Goal: Find contact information: Find contact information

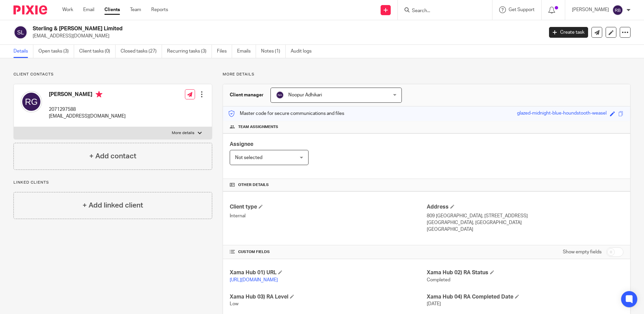
scroll to position [218, 0]
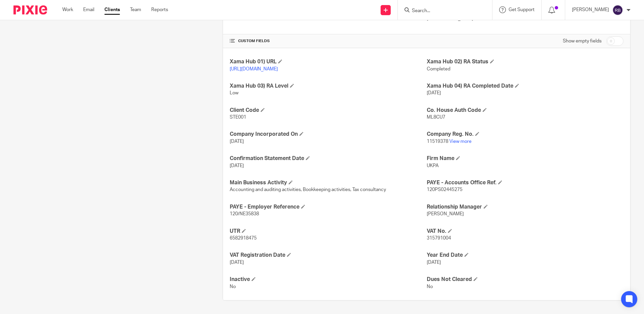
click at [278, 67] on link "[URL][DOMAIN_NAME]" at bounding box center [254, 69] width 48 height 5
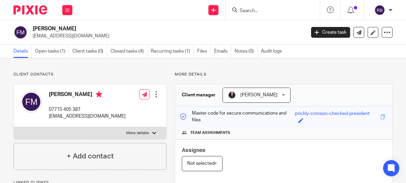
scroll to position [101, 0]
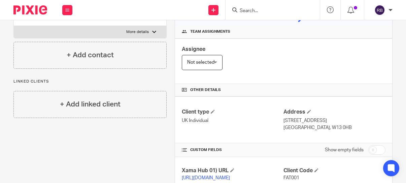
click at [183, 11] on div "Send new email Create task Add client Get Support Contact via email Check our d…" at bounding box center [242, 10] width 327 height 20
click at [170, 21] on div "More details Client manager [PERSON_NAME] [PERSON_NAME] [PERSON_NAME] [PERSON_N…" at bounding box center [280, 142] width 226 height 342
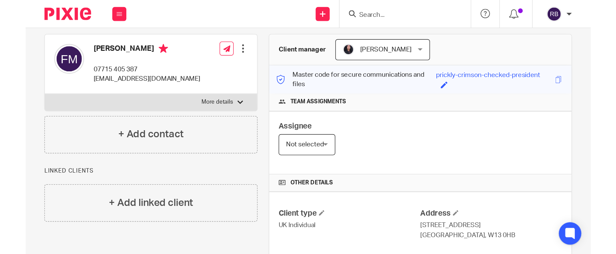
scroll to position [0, 0]
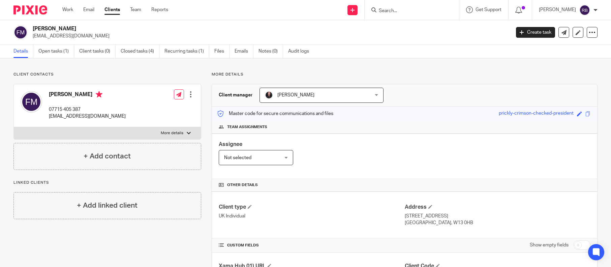
click at [340, 78] on div "More details Client manager [PERSON_NAME] [PERSON_NAME] [PERSON_NAME] [PERSON_N…" at bounding box center [399, 240] width 396 height 336
